Goal: Find specific page/section

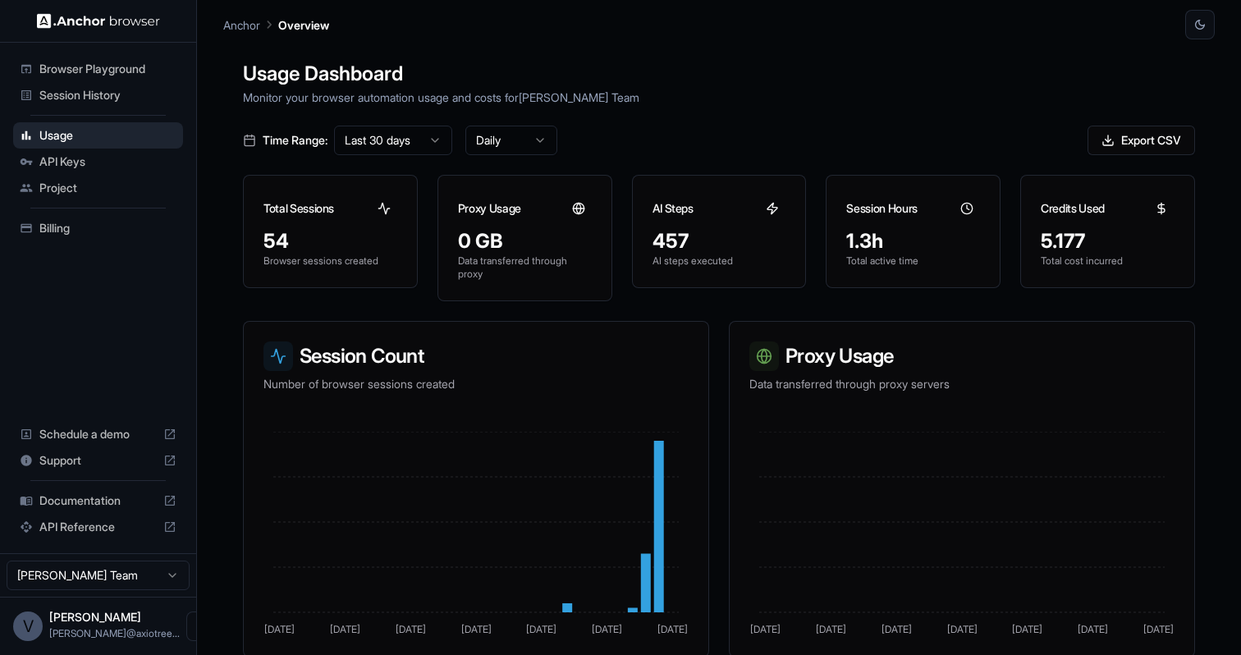
click at [89, 97] on span "Session History" at bounding box center [107, 95] width 137 height 16
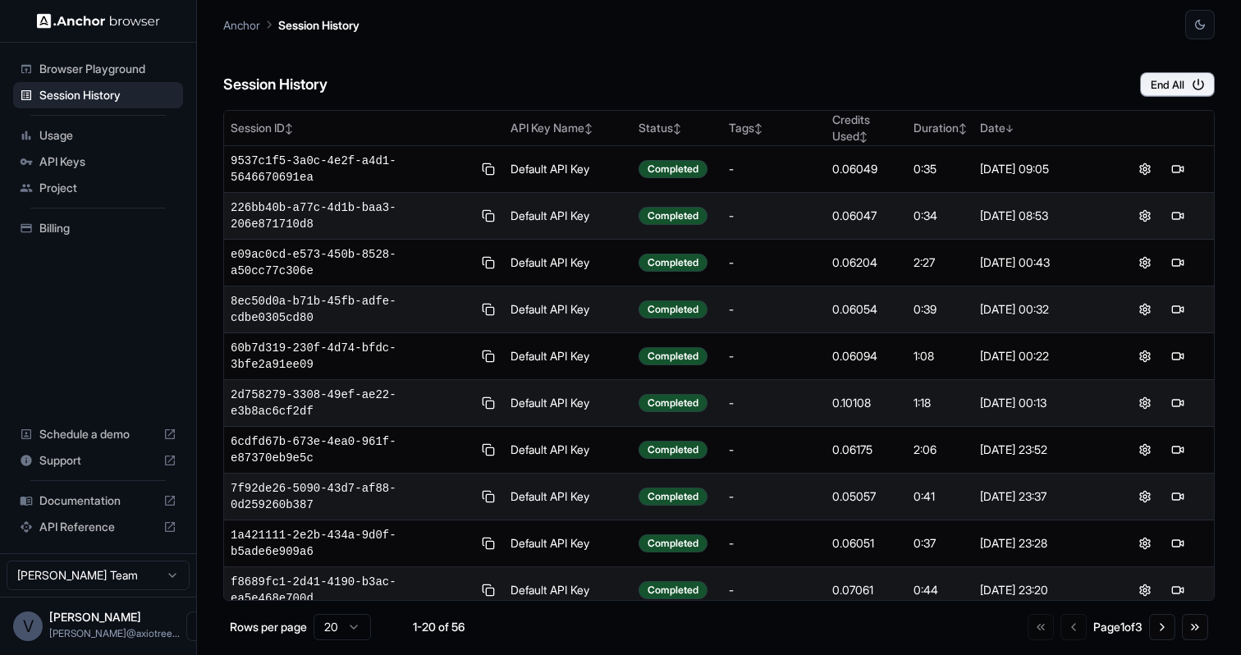
click at [908, 54] on div "Session History End All" at bounding box center [718, 67] width 991 height 57
